Goal: Find specific page/section: Find specific page/section

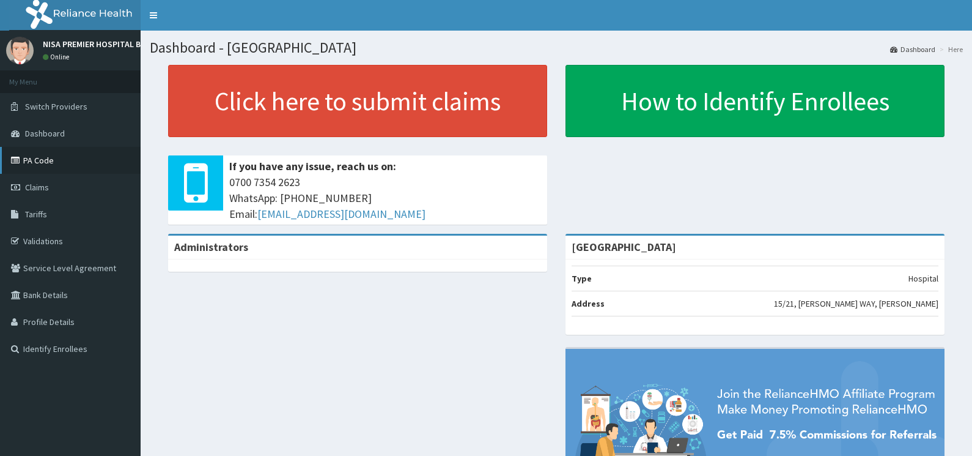
click at [78, 159] on link "PA Code" at bounding box center [70, 160] width 141 height 27
